Goal: Task Accomplishment & Management: Manage account settings

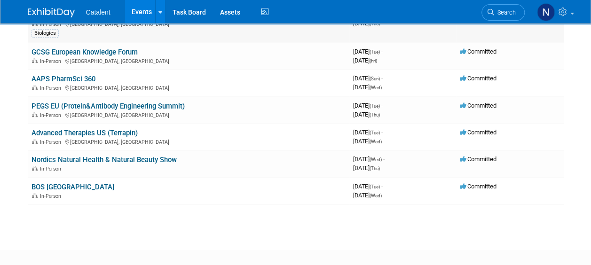
scroll to position [188, 0]
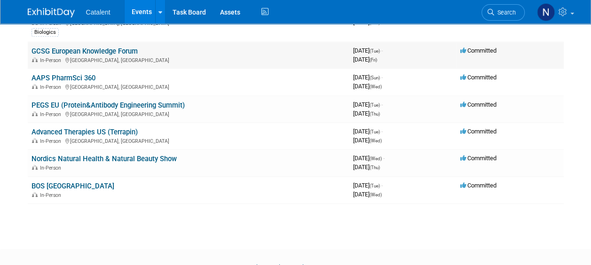
click at [81, 51] on link "GCSG European Knowledge Forum" at bounding box center [85, 51] width 106 height 8
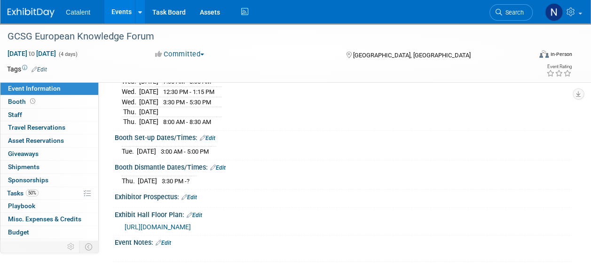
scroll to position [141, 0]
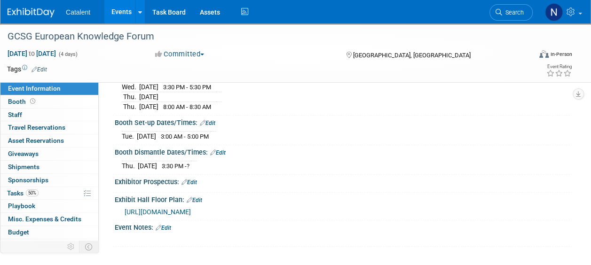
click at [191, 210] on span "[URL][DOMAIN_NAME]" at bounding box center [158, 212] width 66 height 8
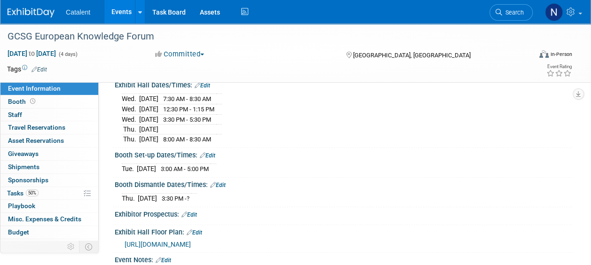
scroll to position [94, 0]
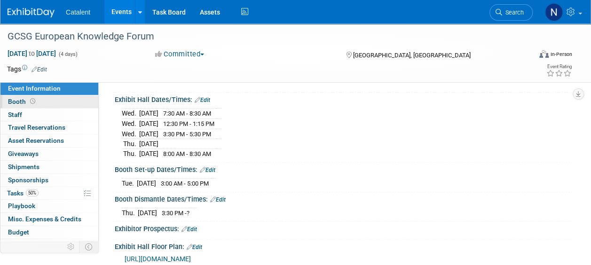
click at [25, 102] on span "Booth" at bounding box center [22, 102] width 29 height 8
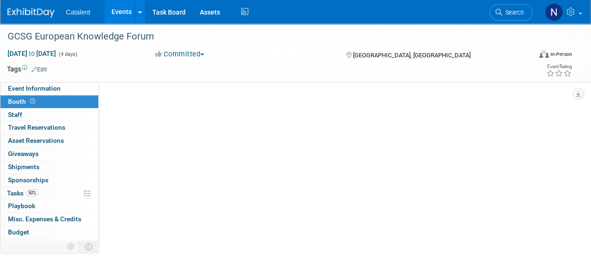
scroll to position [0, 0]
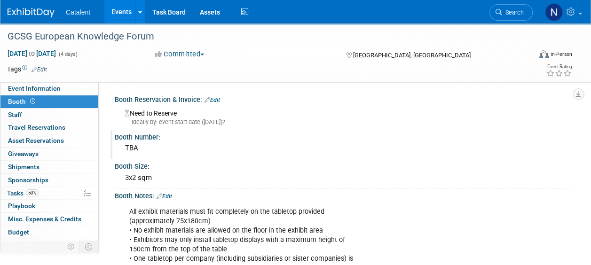
click at [128, 145] on div "TBA" at bounding box center [344, 148] width 444 height 15
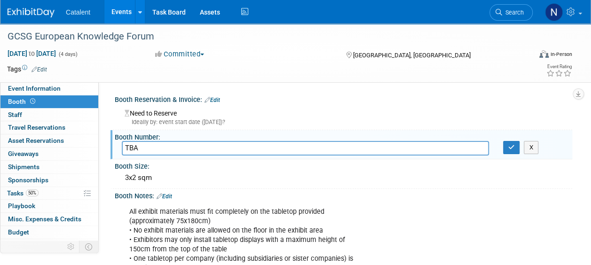
drag, startPoint x: 151, startPoint y: 143, endPoint x: 125, endPoint y: 146, distance: 25.6
click at [125, 146] on input "TBA" at bounding box center [305, 148] width 367 height 15
type input "35"
click at [511, 151] on button "button" at bounding box center [511, 147] width 17 height 13
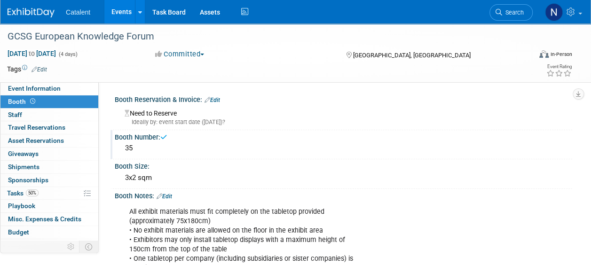
drag, startPoint x: 170, startPoint y: 113, endPoint x: 194, endPoint y: 102, distance: 26.9
click at [170, 112] on div "Need to Reserve Ideally by: event start date ([DATE])?" at bounding box center [344, 116] width 444 height 20
click at [215, 97] on link "Edit" at bounding box center [213, 100] width 16 height 7
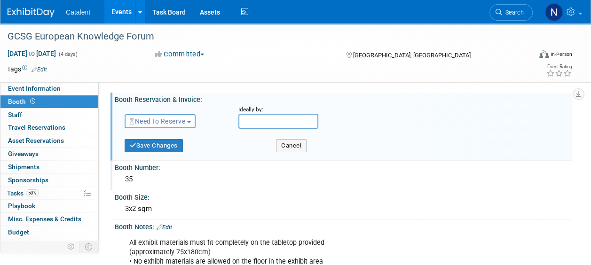
click at [165, 123] on span "Need to Reserve" at bounding box center [157, 122] width 56 height 8
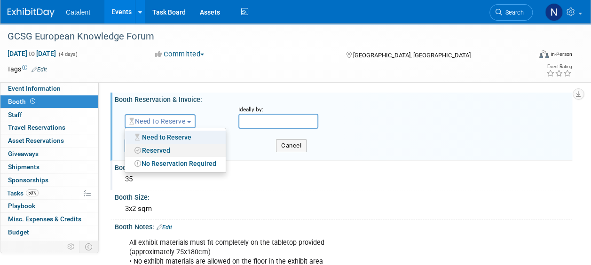
click at [154, 152] on link "Reserved" at bounding box center [175, 150] width 101 height 13
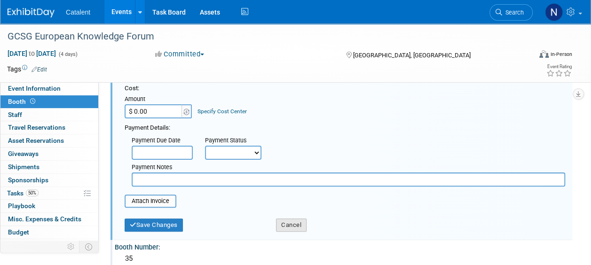
scroll to position [94, 0]
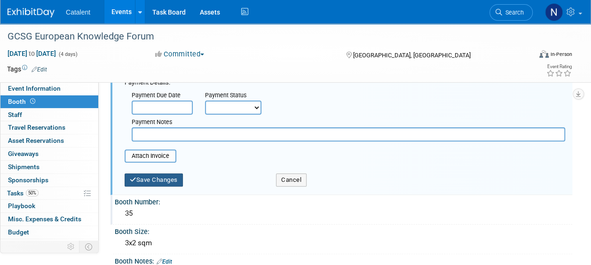
click at [160, 174] on button "Save Changes" at bounding box center [154, 180] width 58 height 13
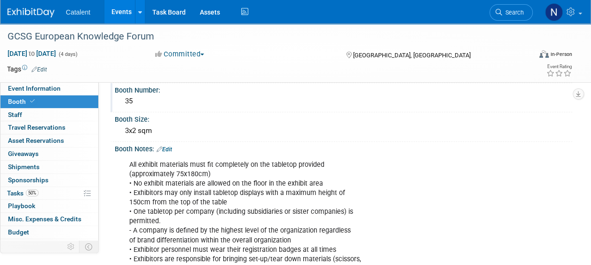
scroll to position [0, 0]
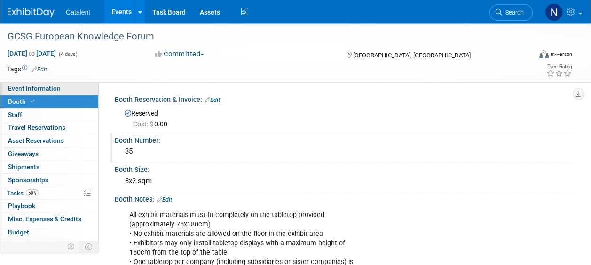
click at [39, 89] on span "Event Information" at bounding box center [34, 89] width 53 height 8
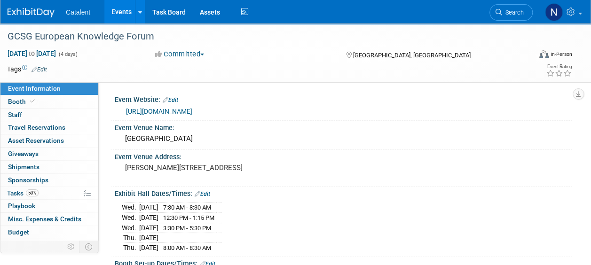
click at [114, 14] on link "Events" at bounding box center [121, 12] width 34 height 24
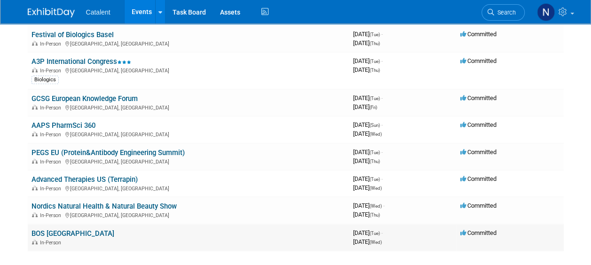
scroll to position [141, 0]
